Goal: Task Accomplishment & Management: Manage account settings

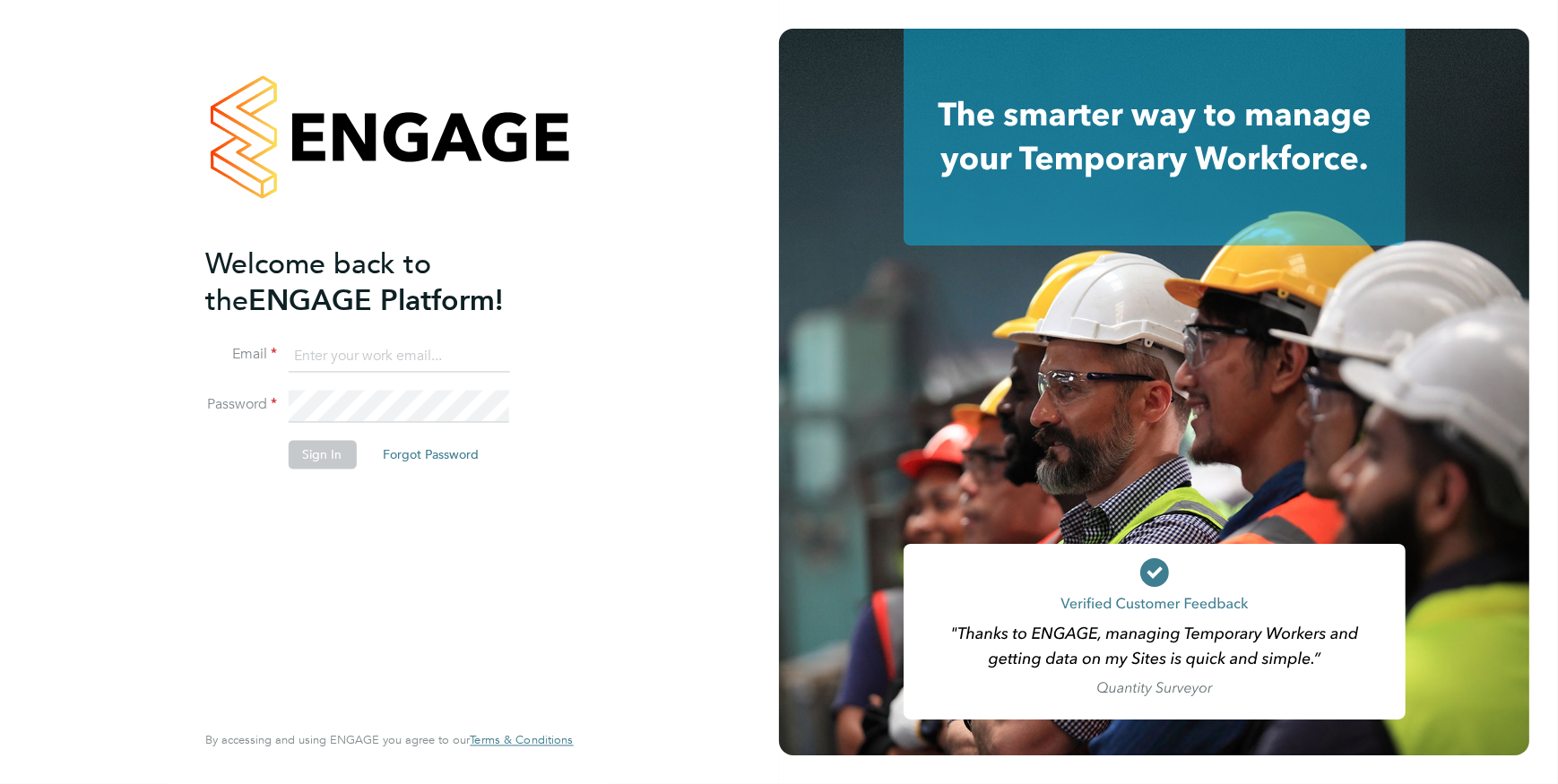
type input "payroll.downloadqueries@hays.com"
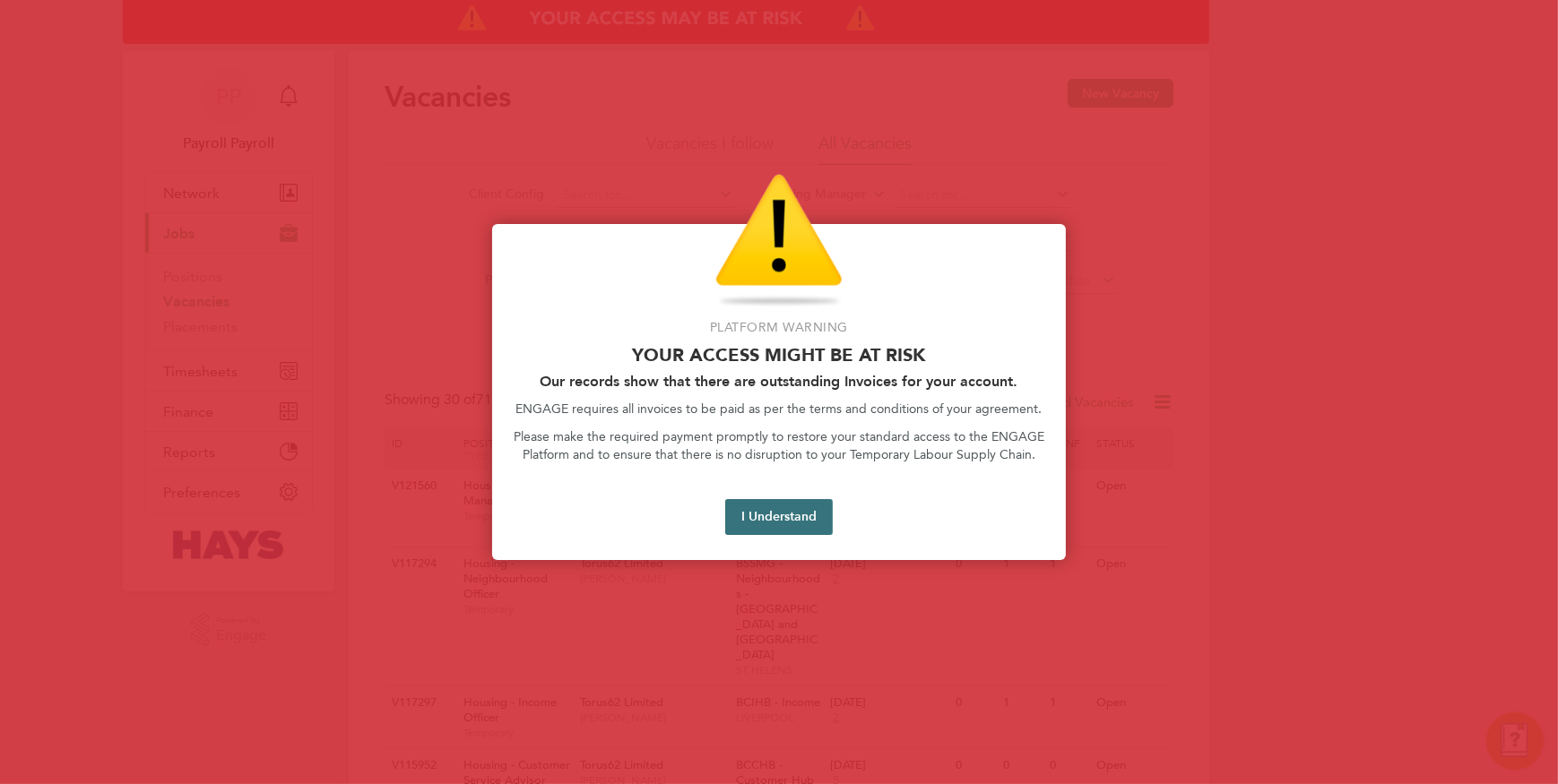
click at [814, 524] on button "I Understand" at bounding box center [779, 517] width 107 height 35
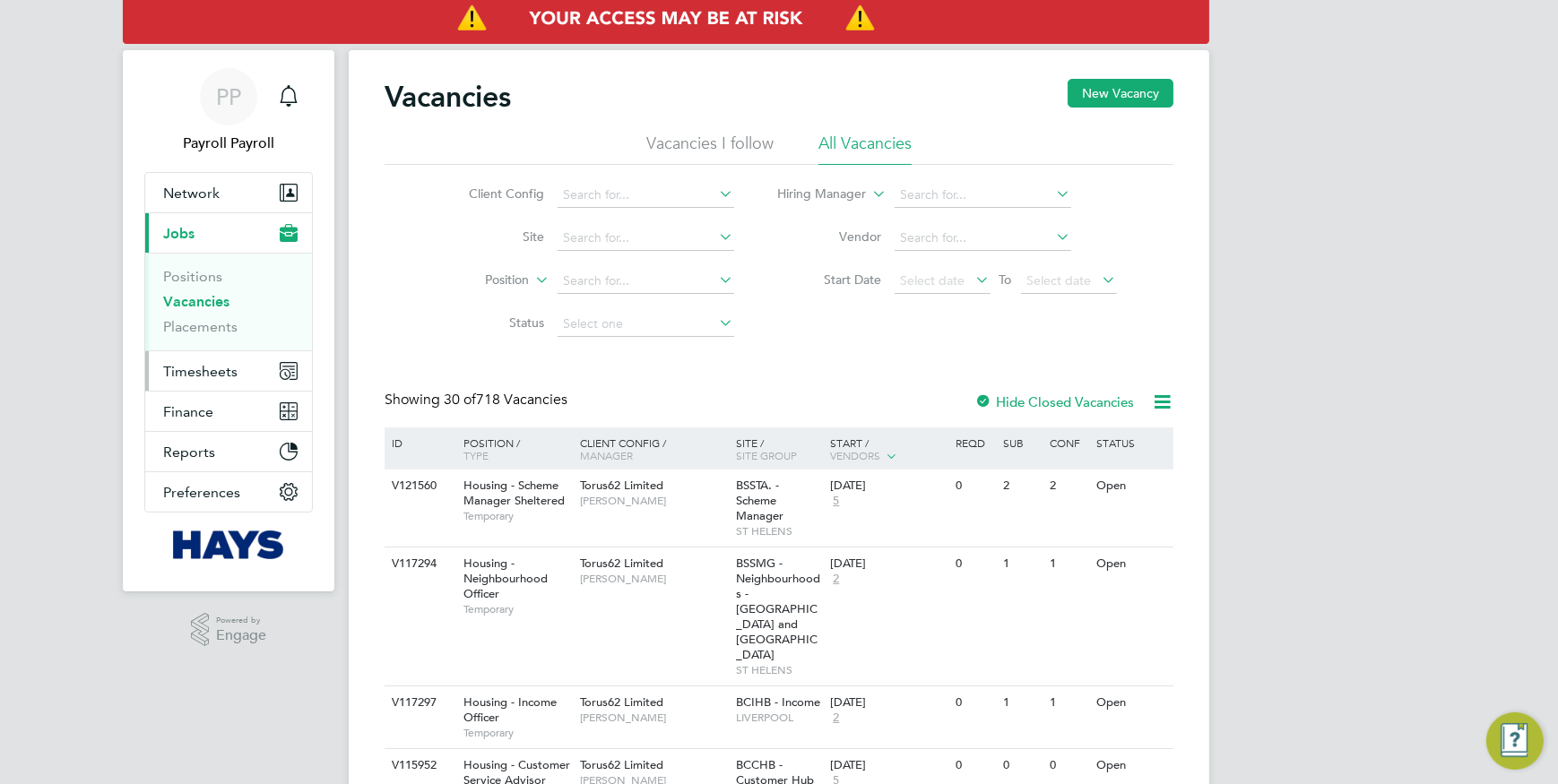
click at [210, 375] on span "Timesheets" at bounding box center [201, 370] width 75 height 17
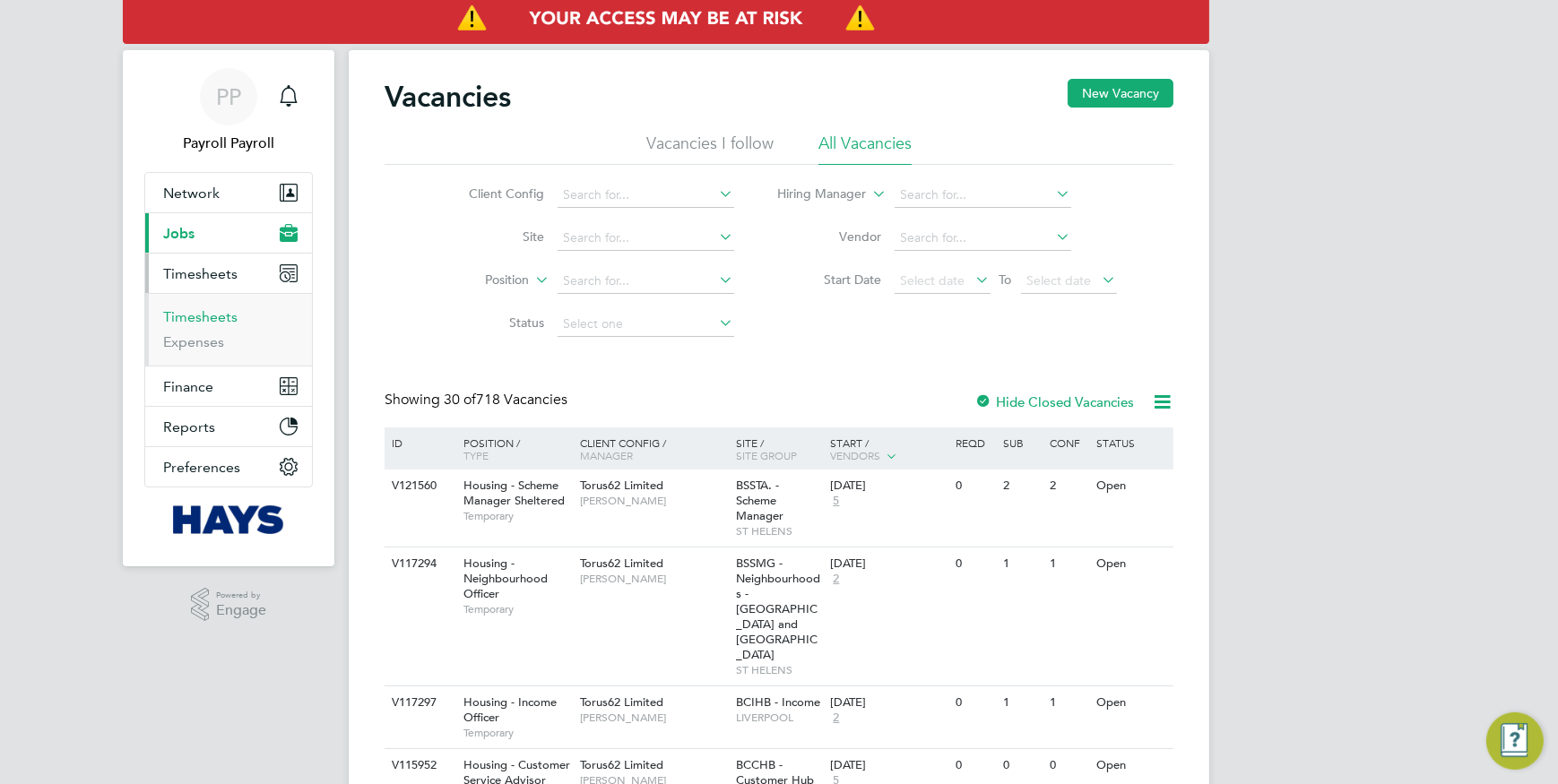
click at [200, 311] on link "Timesheets" at bounding box center [201, 316] width 75 height 17
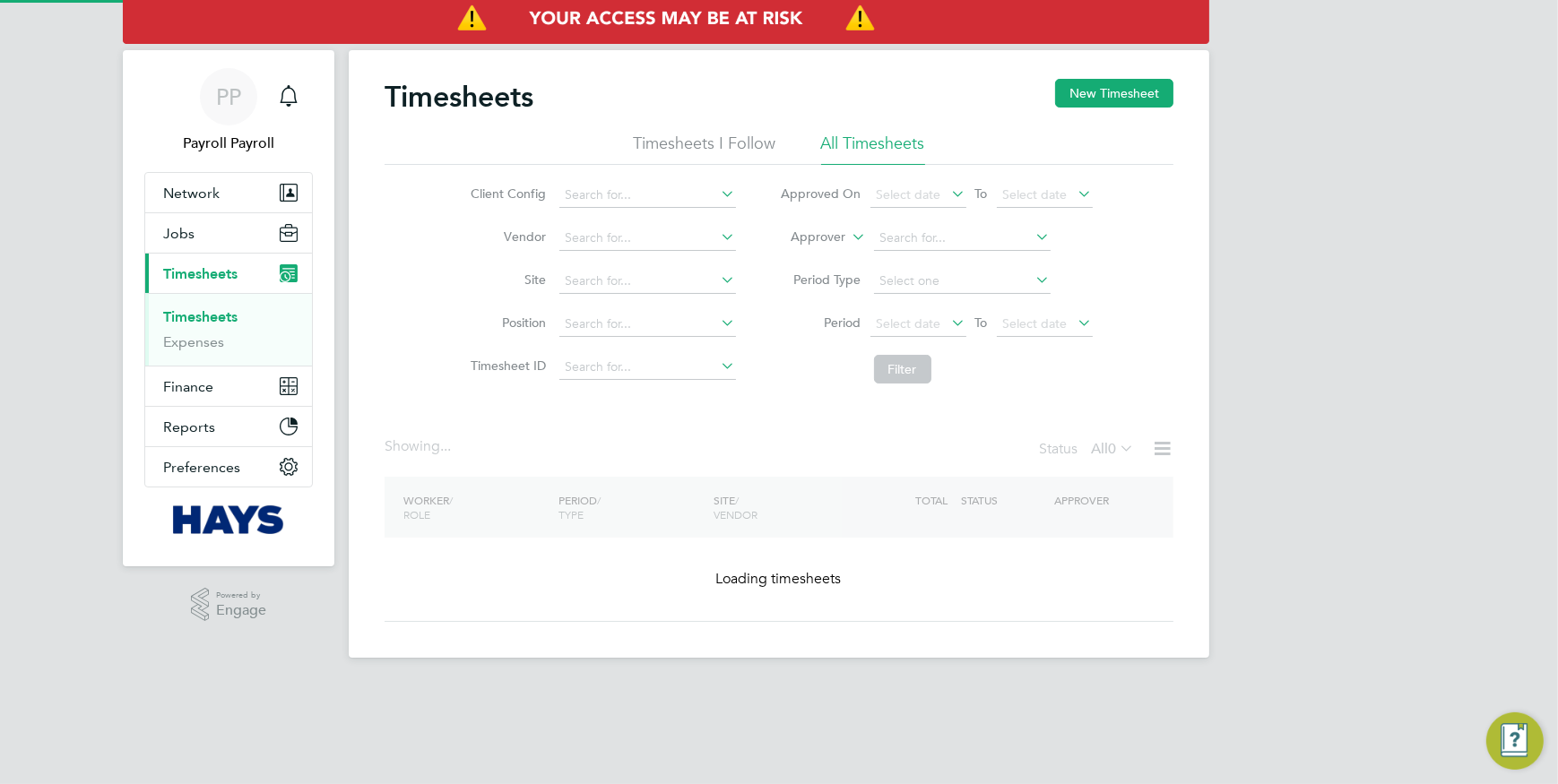
click at [826, 241] on label "Approver" at bounding box center [806, 238] width 81 height 18
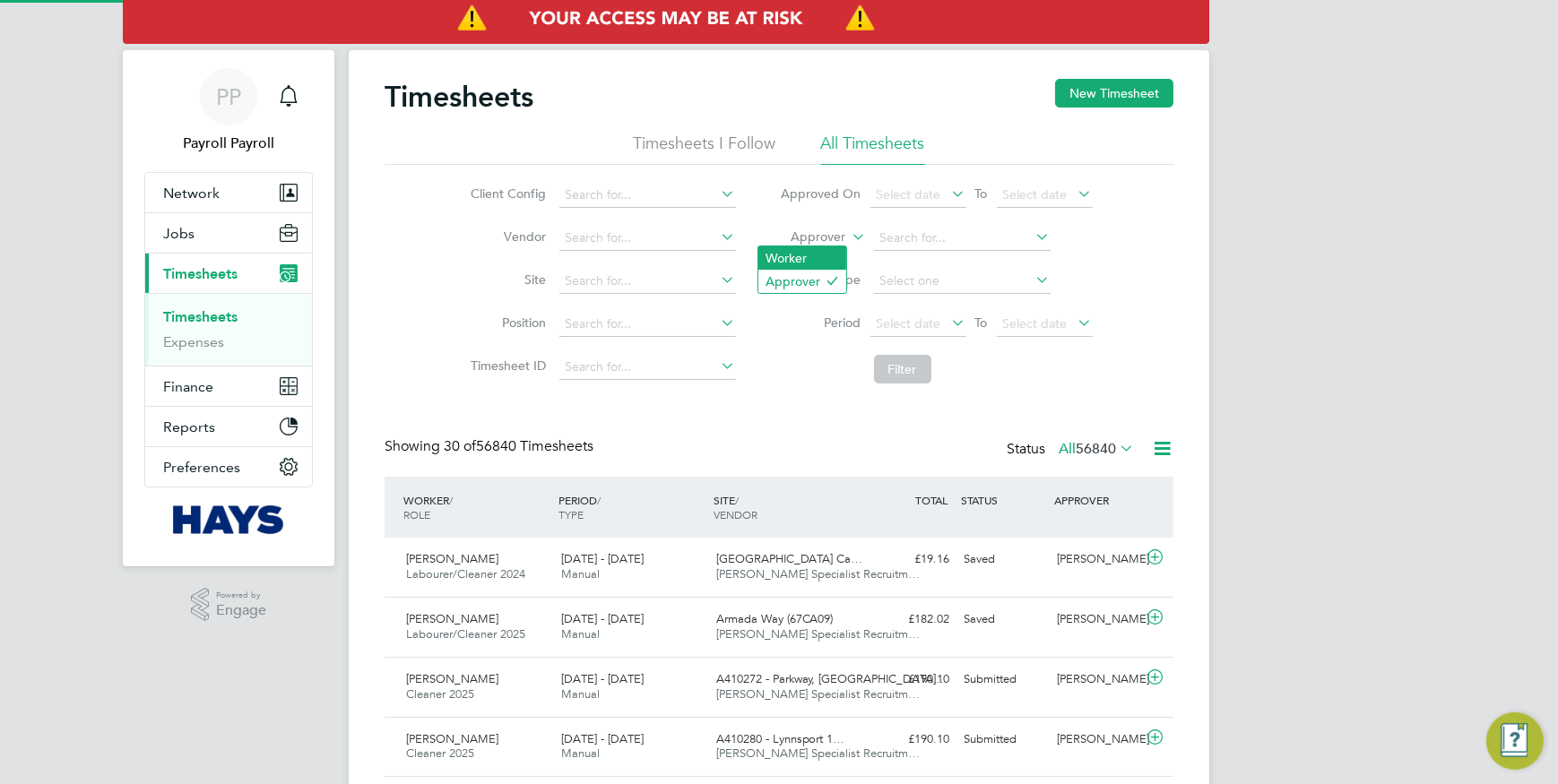
click at [826, 253] on li "Worker" at bounding box center [802, 258] width 87 height 24
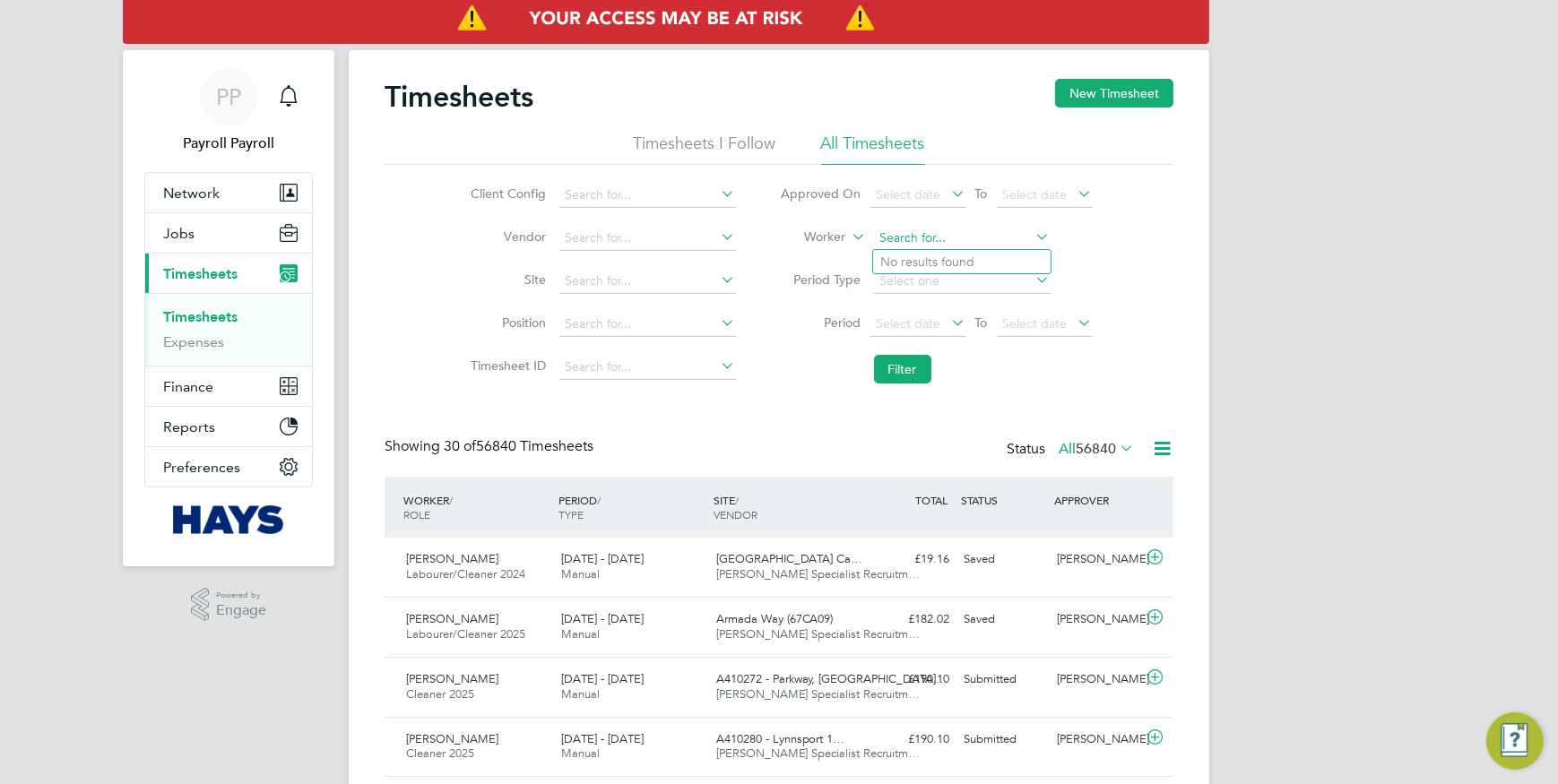
click at [913, 231] on input at bounding box center [962, 239] width 177 height 26
click at [898, 235] on input at bounding box center [962, 239] width 177 height 26
type input "[PERSON_NAME]"
click at [924, 365] on button "Filter" at bounding box center [902, 368] width 57 height 28
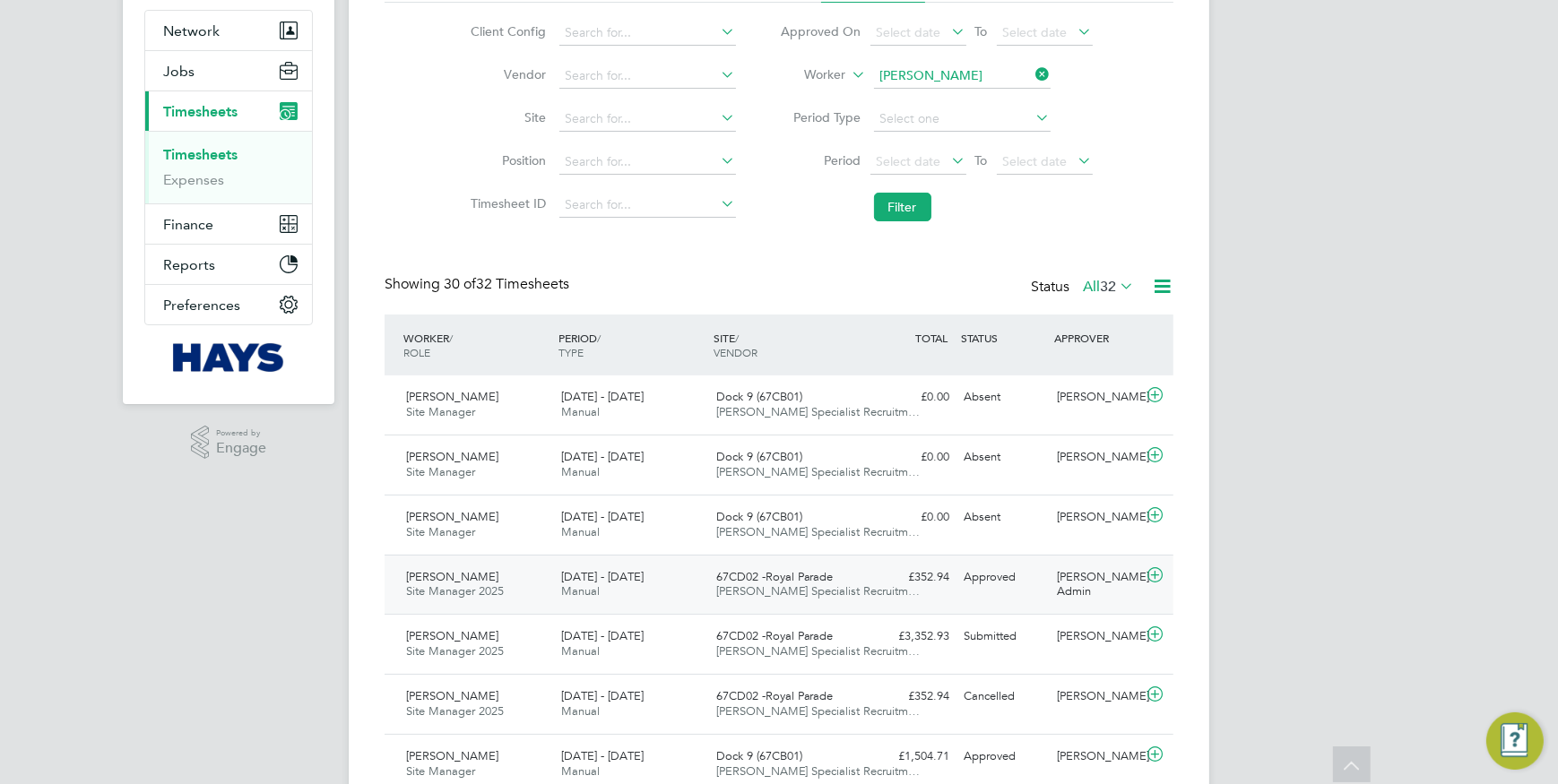
click at [989, 574] on div "Approved" at bounding box center [1003, 578] width 93 height 29
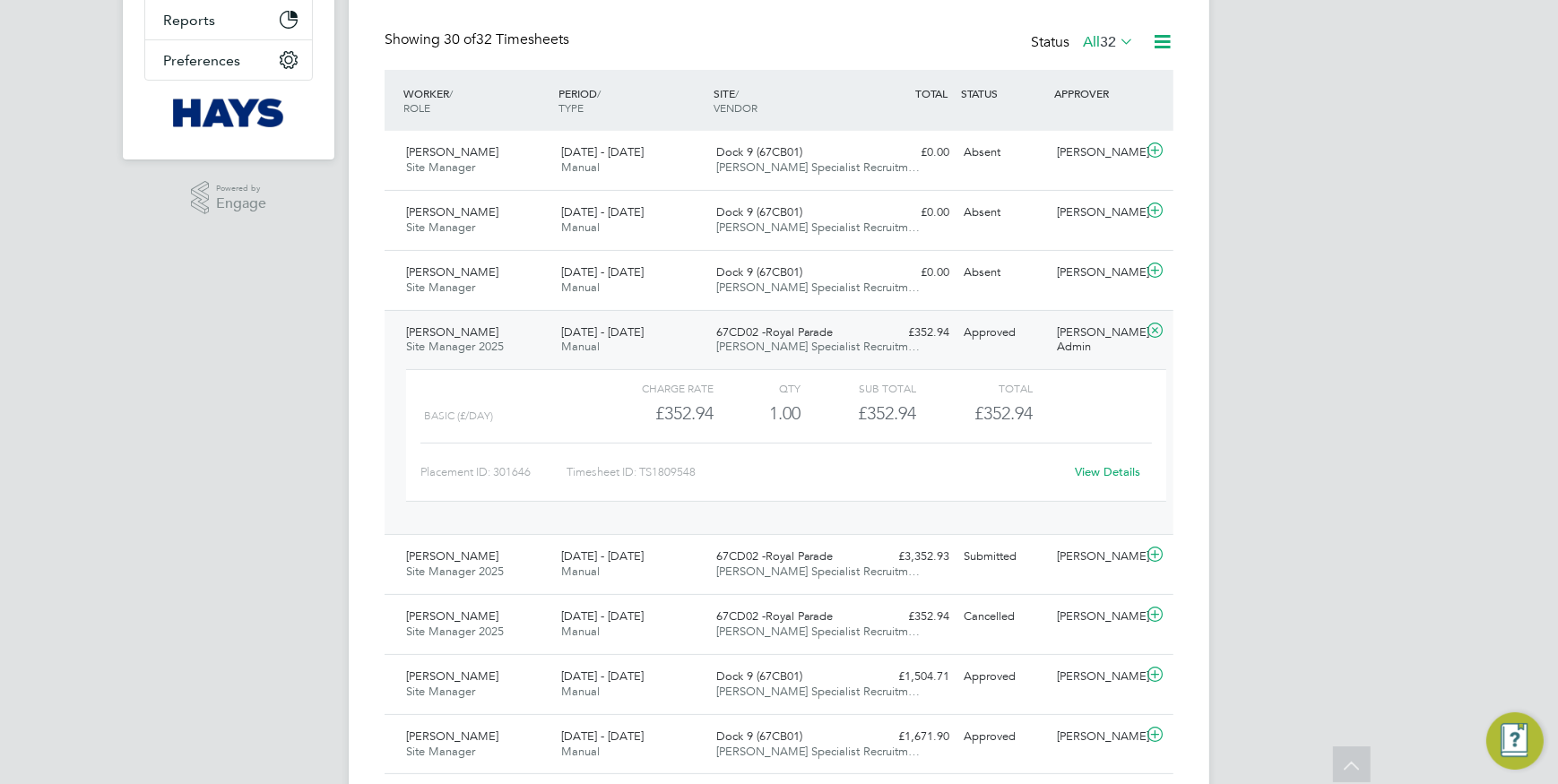
click at [1122, 471] on link "View Details" at bounding box center [1109, 473] width 66 height 16
click at [1007, 621] on div "Cancelled" at bounding box center [1003, 617] width 93 height 29
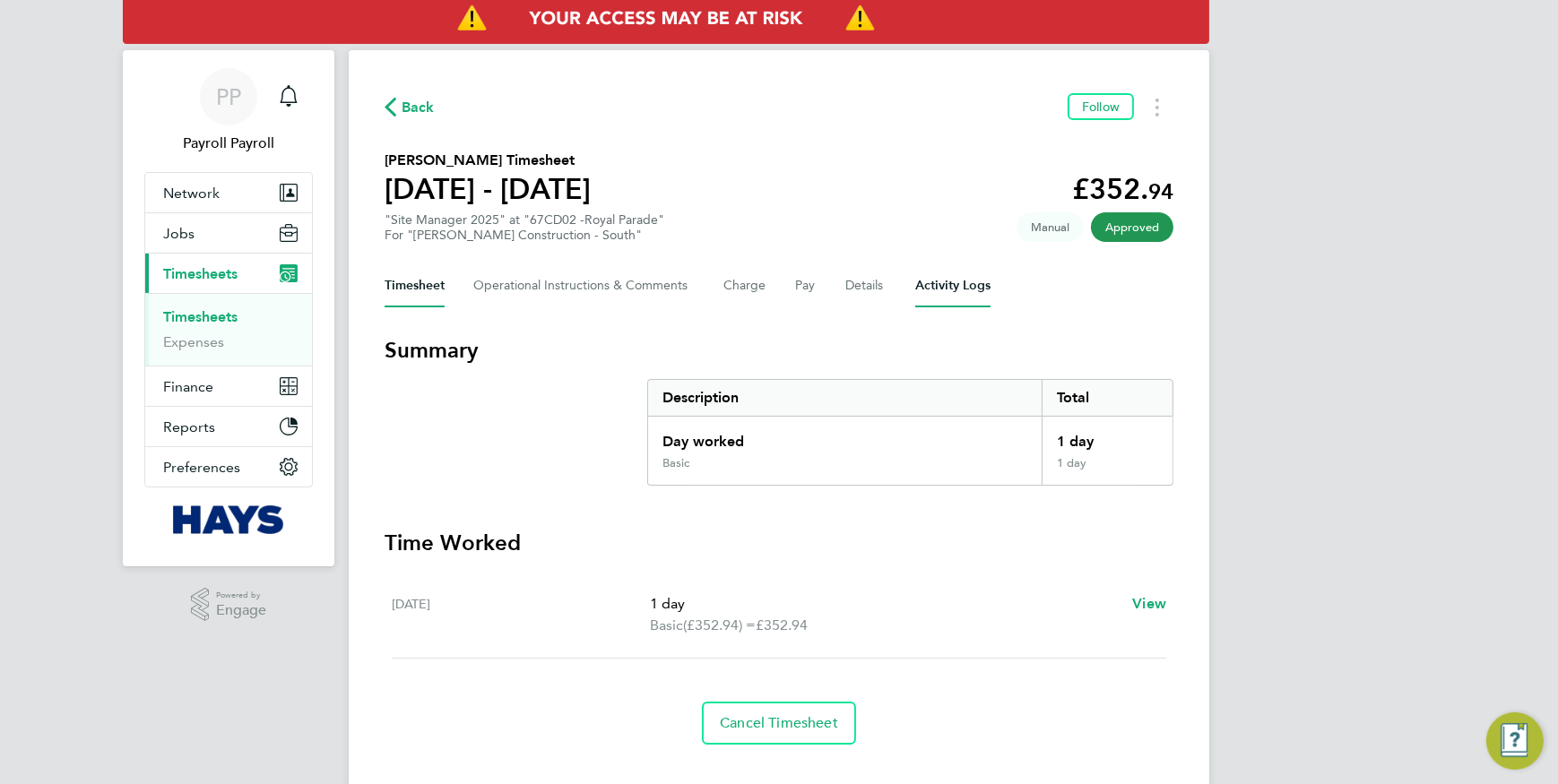
click at [947, 287] on Logs-tab "Activity Logs" at bounding box center [952, 286] width 76 height 43
